Goal: Information Seeking & Learning: Learn about a topic

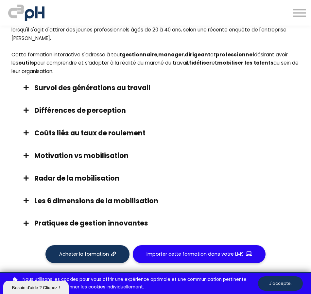
scroll to position [557, 0]
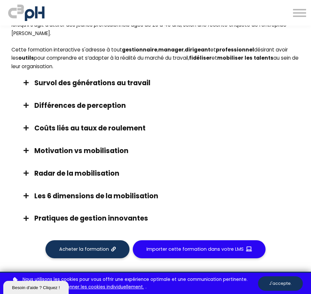
click at [119, 87] on h3 "Survol des générations au travail" at bounding box center [163, 82] width 259 height 9
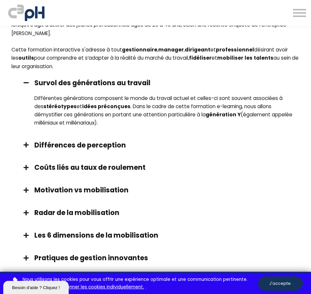
click at [119, 87] on h3 "Survol des générations au travail" at bounding box center [163, 82] width 259 height 9
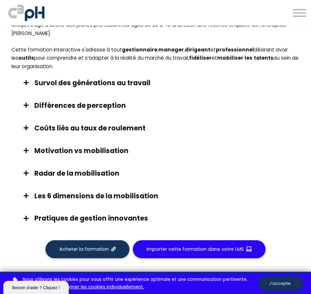
click at [105, 110] on h3 "Différences de perception" at bounding box center [163, 105] width 259 height 9
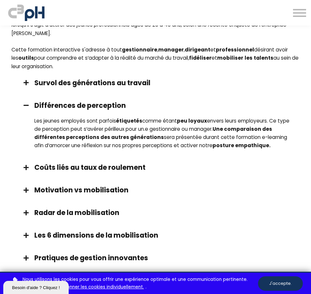
click at [105, 110] on h3 "Différences de perception" at bounding box center [163, 105] width 259 height 9
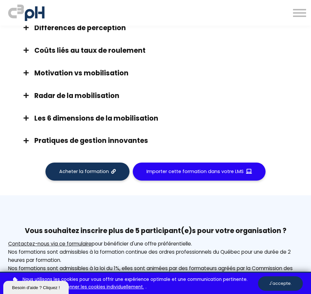
scroll to position [655, 0]
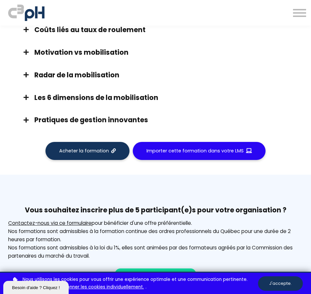
click at [111, 102] on h3 "Les 6 dimensions de la mobilisation" at bounding box center [163, 97] width 259 height 9
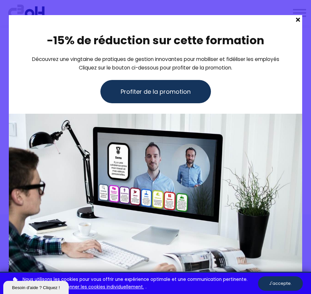
click at [299, 20] on span at bounding box center [298, 19] width 9 height 9
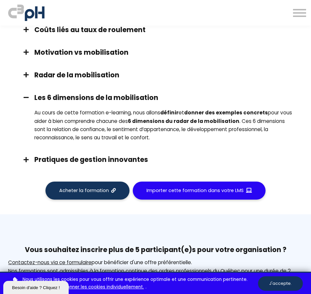
click at [127, 164] on h3 "Pratiques de gestion innovantes" at bounding box center [163, 159] width 259 height 9
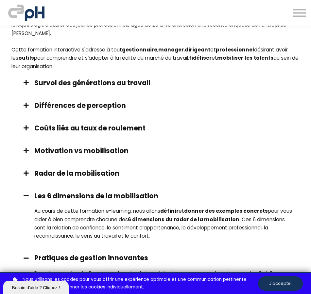
scroll to position [622, 0]
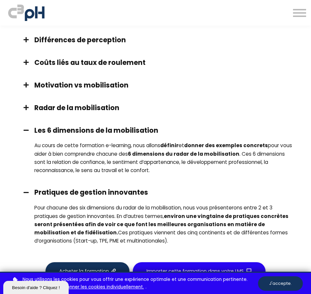
click at [98, 22] on h3 "Survol des générations au travail" at bounding box center [163, 16] width 259 height 9
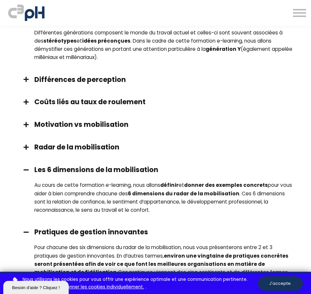
click at [89, 84] on h3 "Différences de perception" at bounding box center [163, 79] width 259 height 9
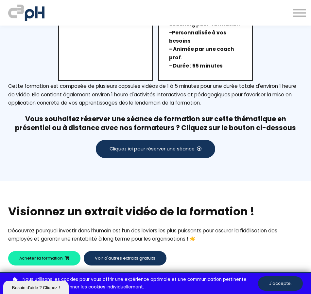
scroll to position [1277, 0]
